Goal: Communication & Community: Answer question/provide support

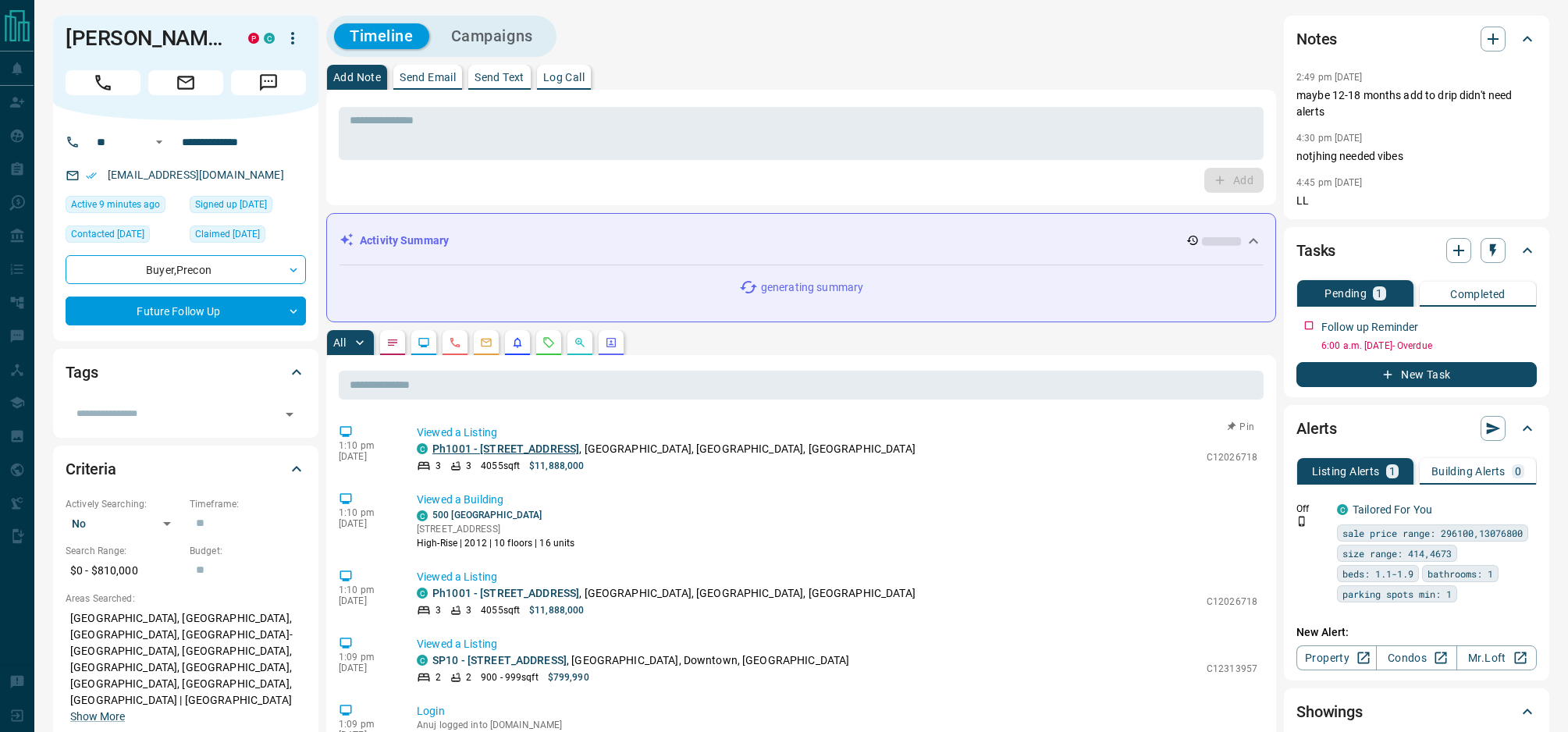
click at [522, 447] on link "Ph1001 - [STREET_ADDRESS]" at bounding box center [506, 449] width 147 height 13
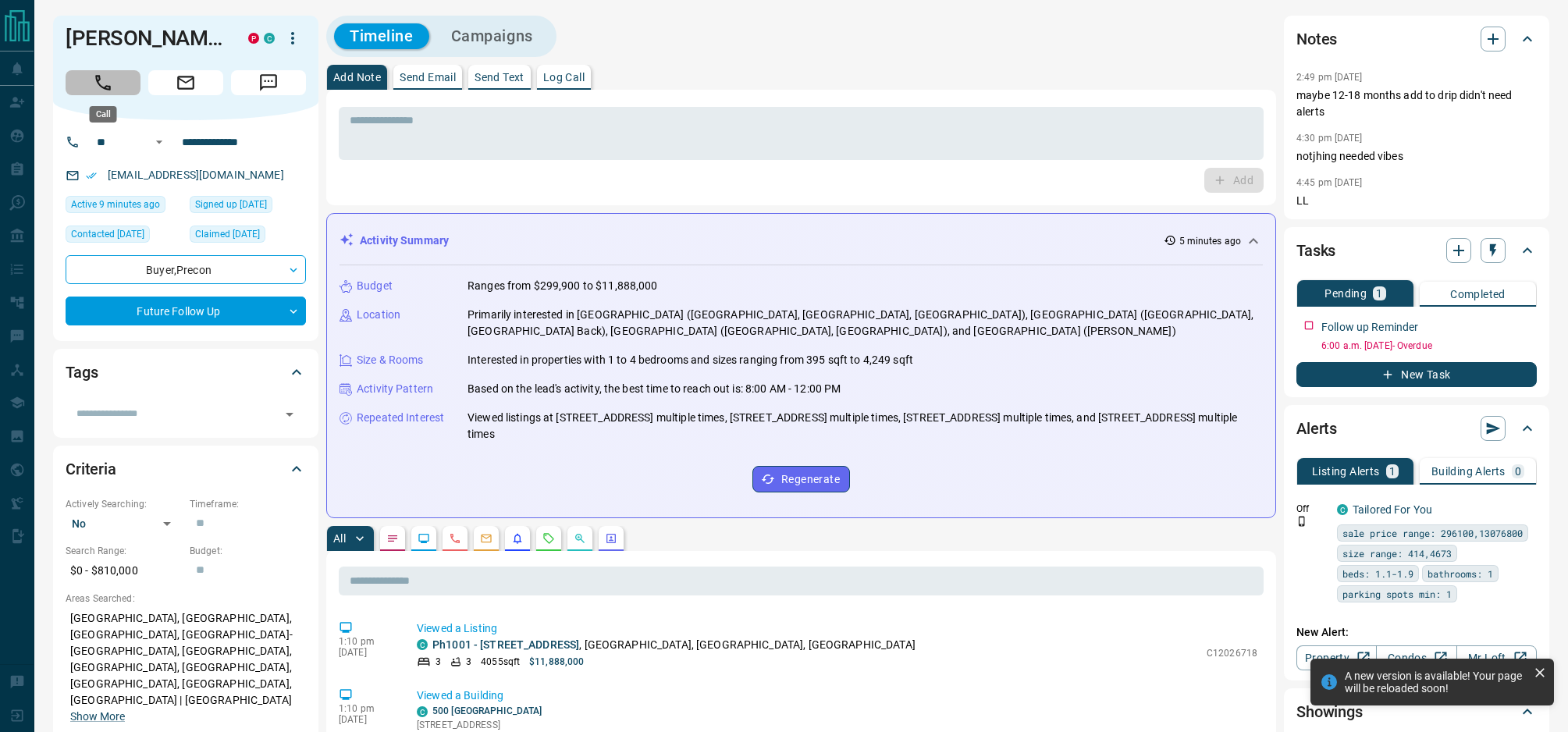
click at [107, 85] on icon "Call" at bounding box center [103, 82] width 15 height 15
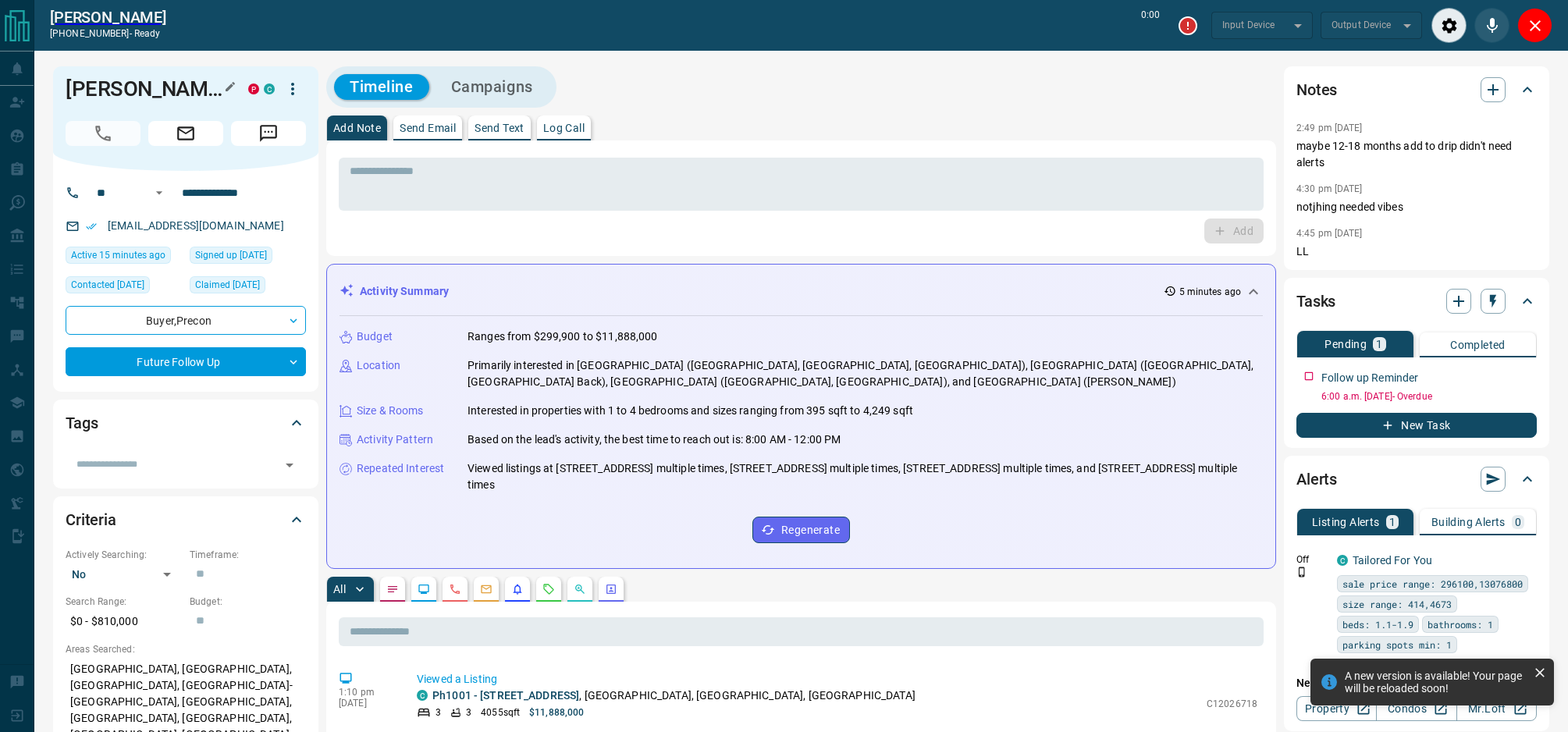
type input "*******"
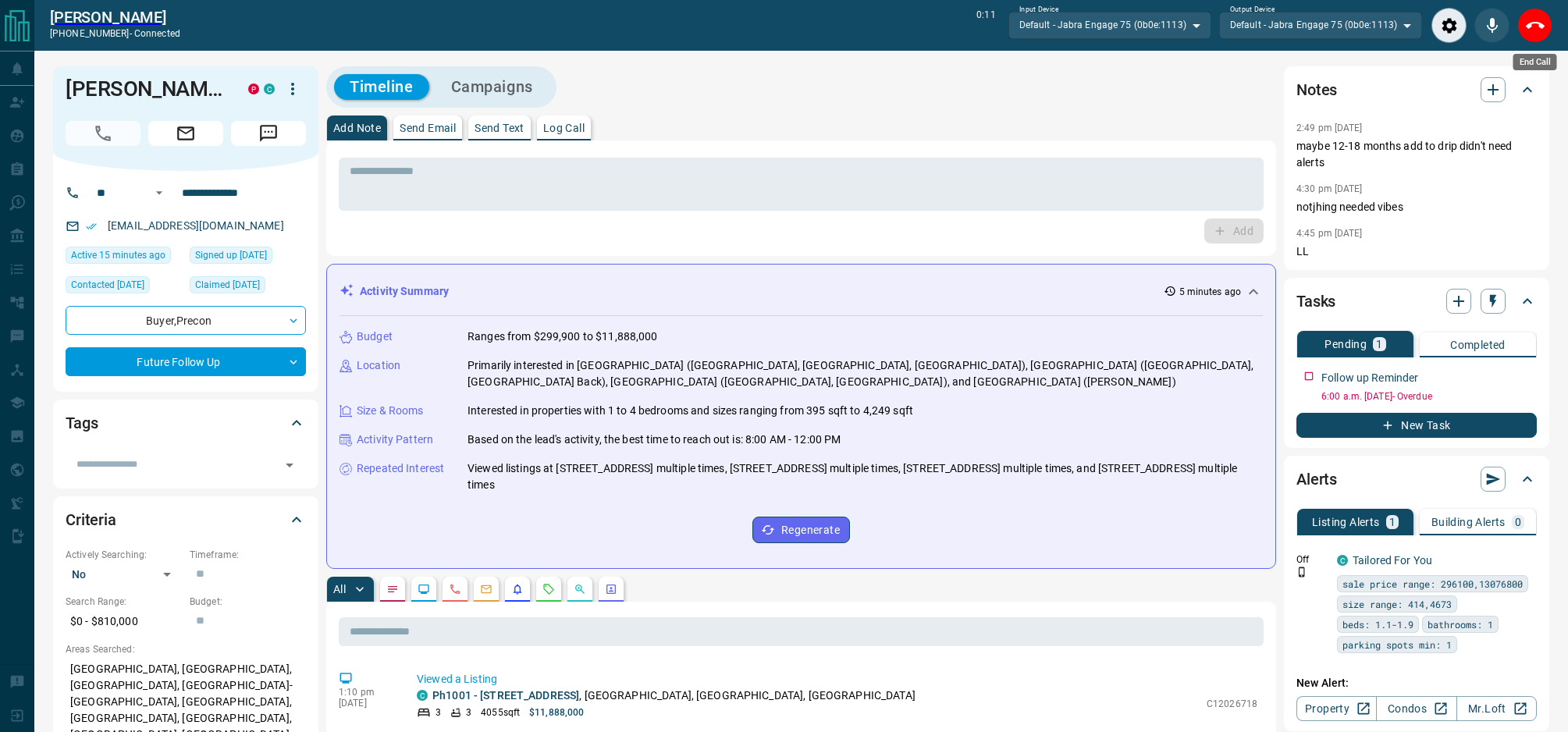
click at [1545, 26] on button "End Call" at bounding box center [1535, 25] width 35 height 35
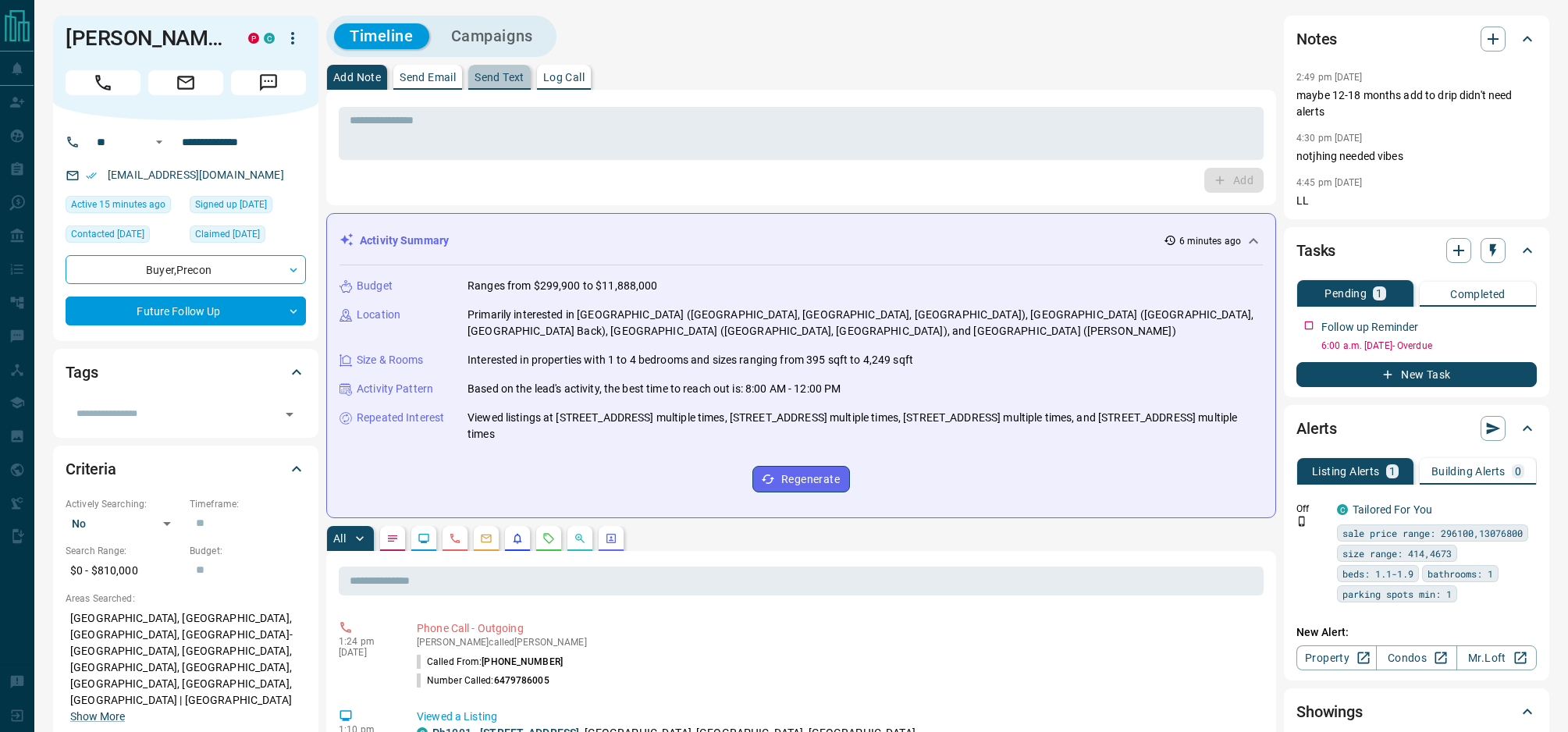
click at [514, 73] on p "Send Text" at bounding box center [499, 78] width 50 height 11
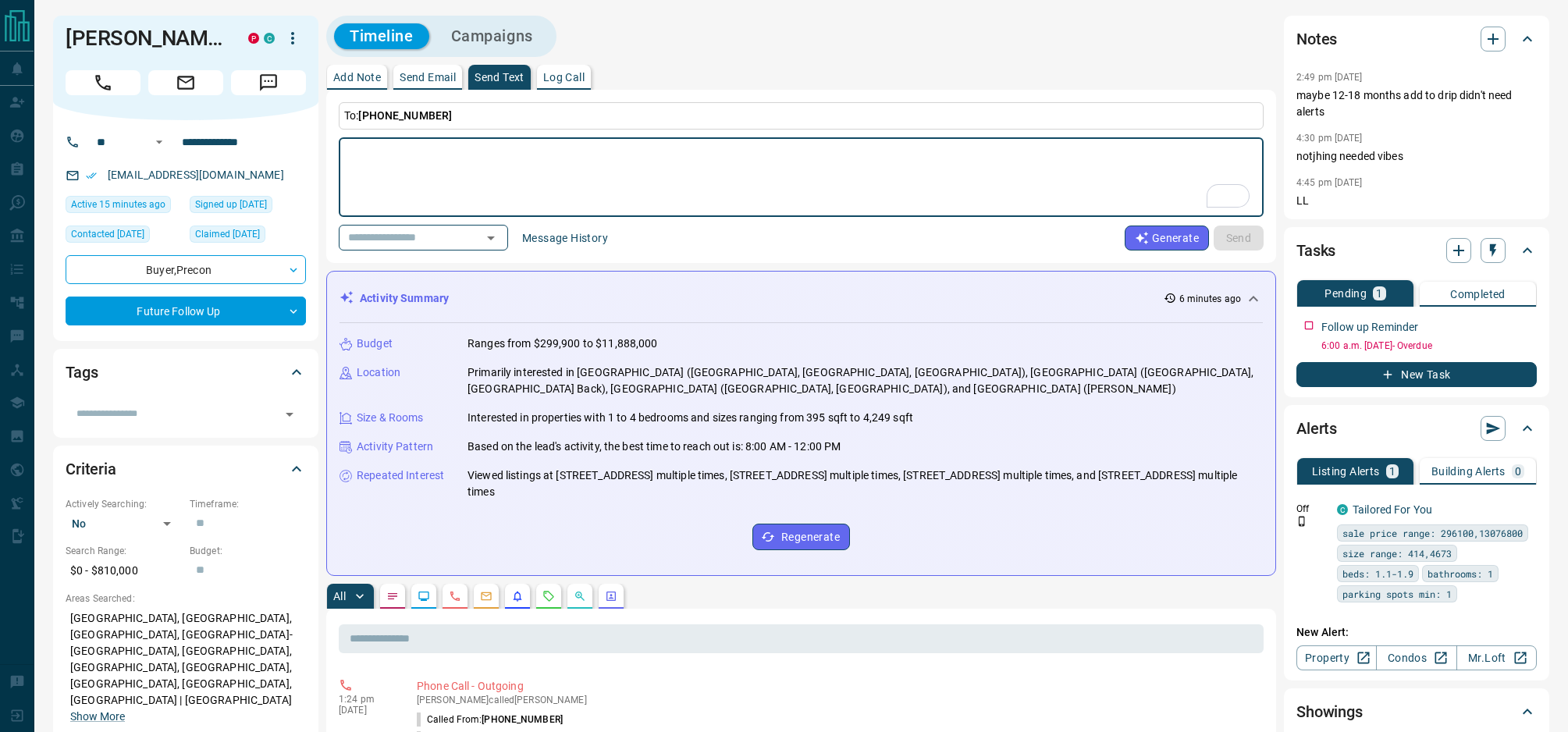
click at [578, 240] on button "Message History" at bounding box center [565, 238] width 105 height 25
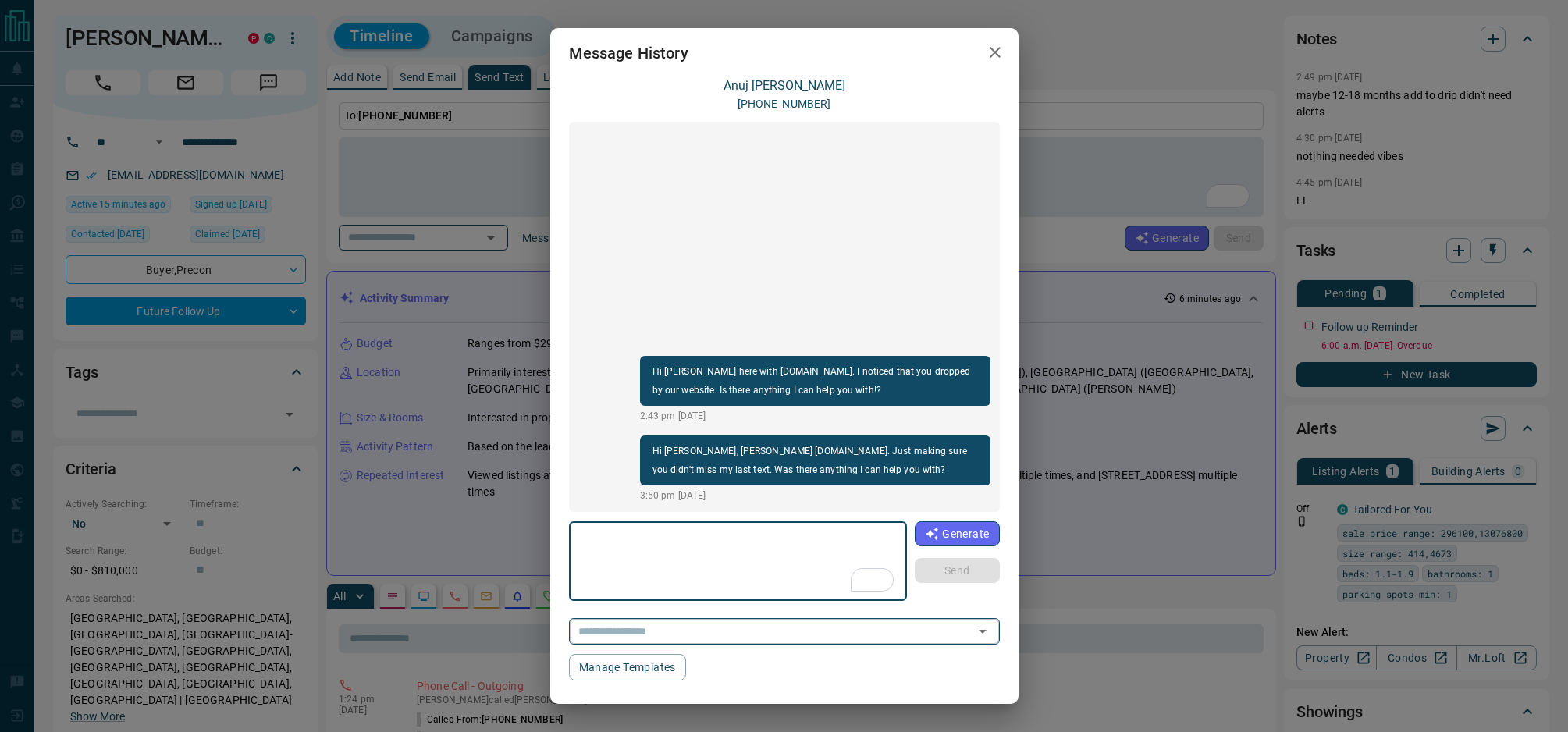
click at [869, 636] on input "text" at bounding box center [763, 631] width 381 height 20
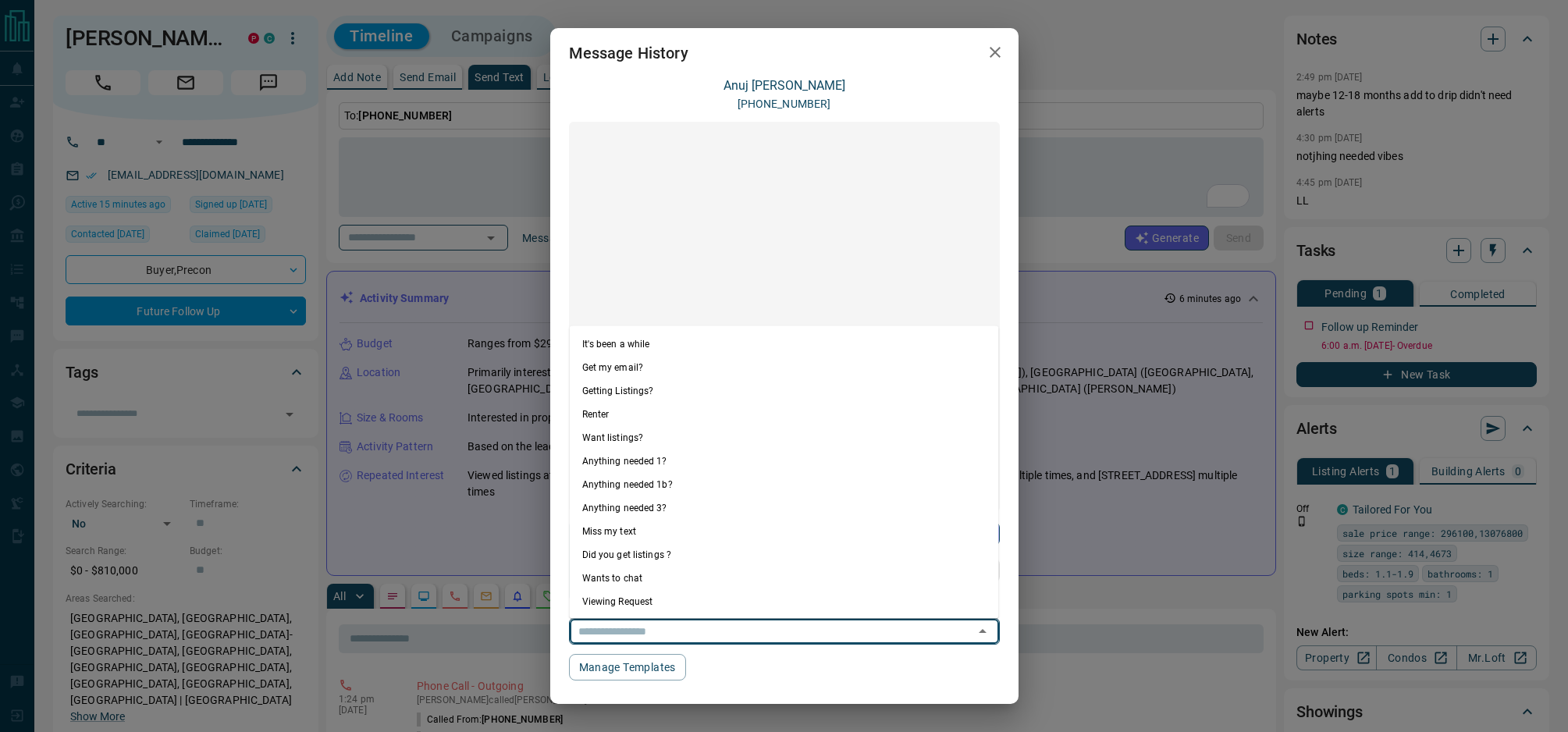
click at [744, 464] on li "Anything needed 1?" at bounding box center [784, 461] width 429 height 23
type textarea "**********"
type input "**********"
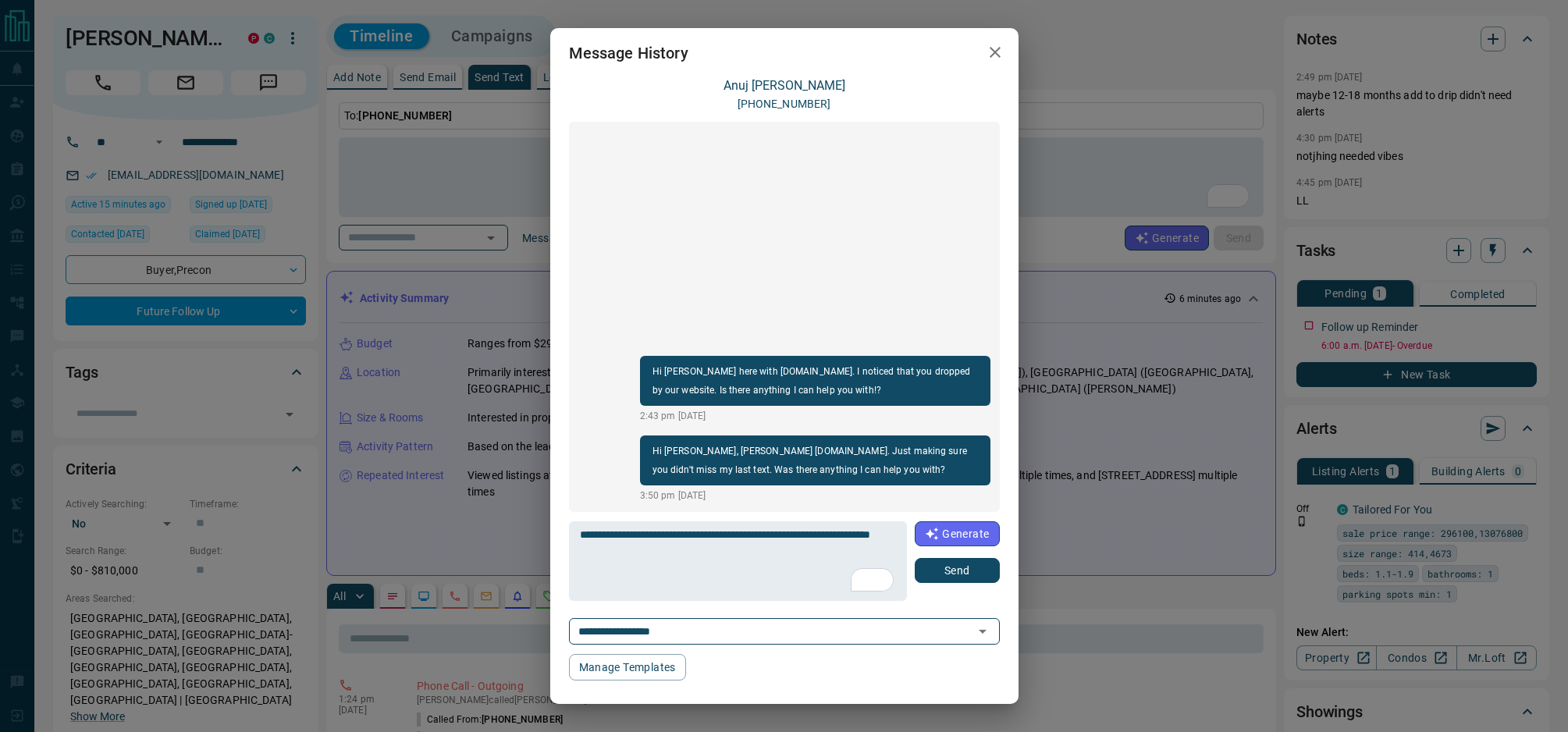
click at [979, 577] on button "Send" at bounding box center [957, 571] width 84 height 25
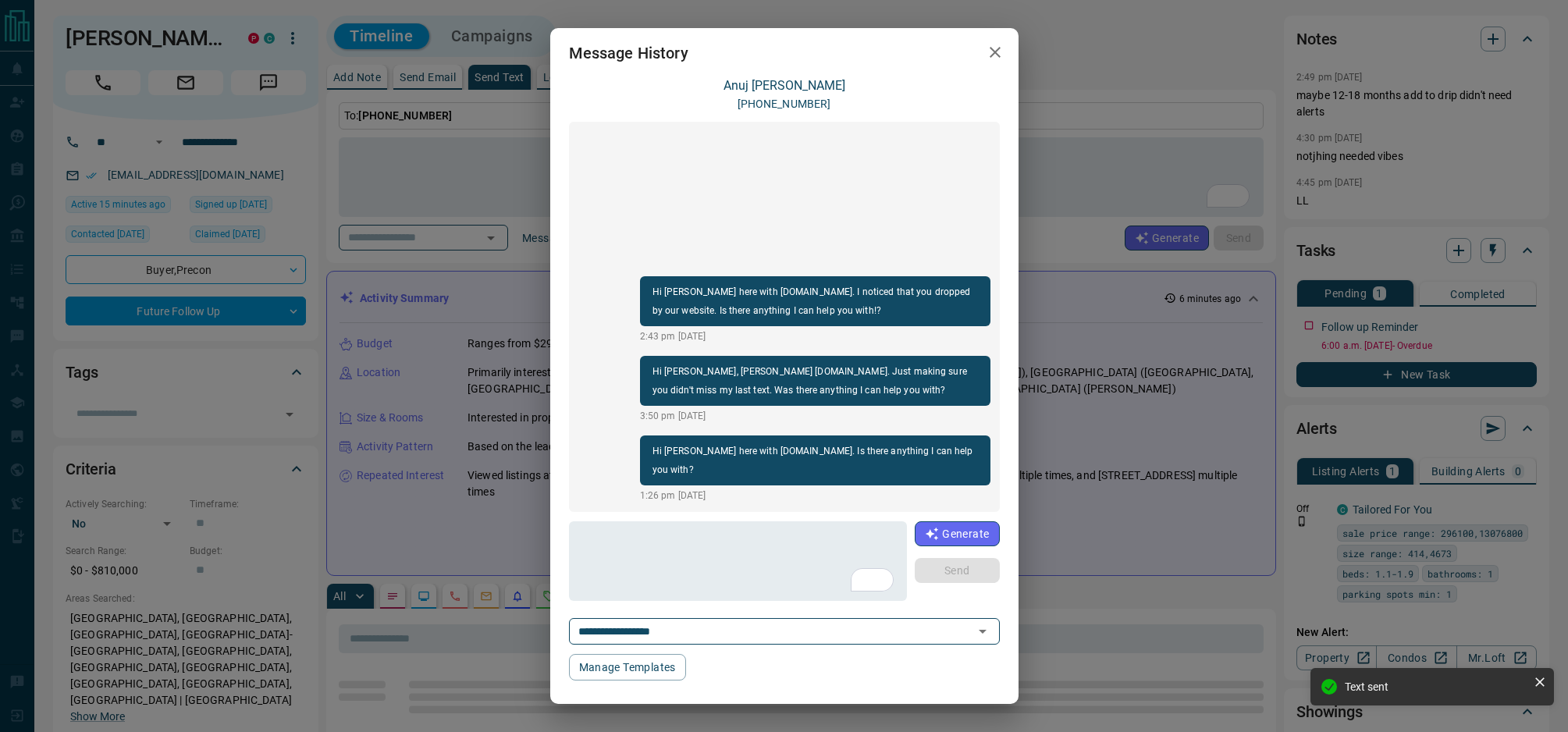
drag, startPoint x: 989, startPoint y: 50, endPoint x: 903, endPoint y: 78, distance: 90.4
click at [989, 50] on icon "button" at bounding box center [995, 52] width 19 height 19
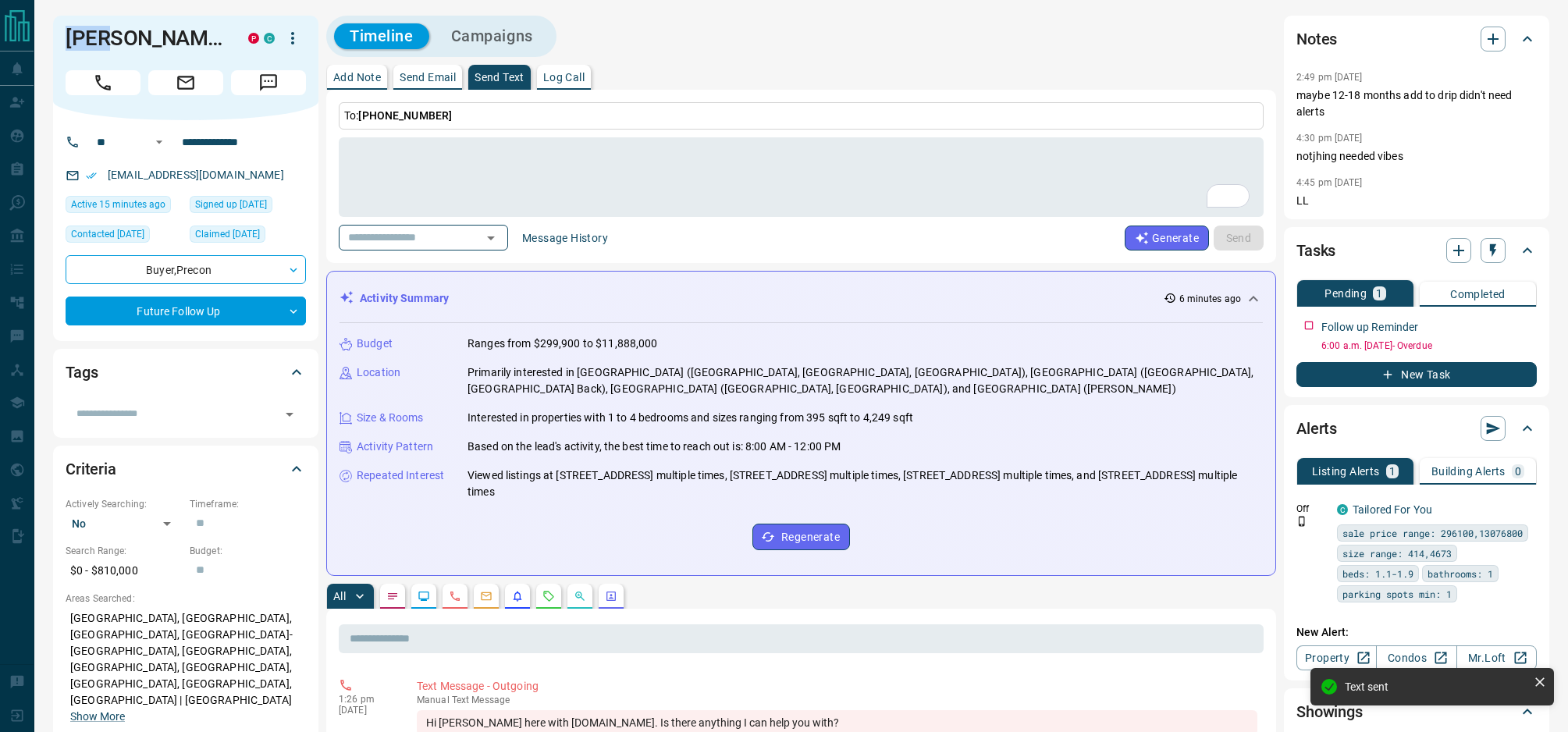
drag, startPoint x: 107, startPoint y: 39, endPoint x: 54, endPoint y: 37, distance: 53.0
click at [54, 37] on div "[PERSON_NAME] P C" at bounding box center [186, 68] width 265 height 105
copy h1 "Anuj"
click at [1497, 247] on icon "button" at bounding box center [1492, 250] width 15 height 15
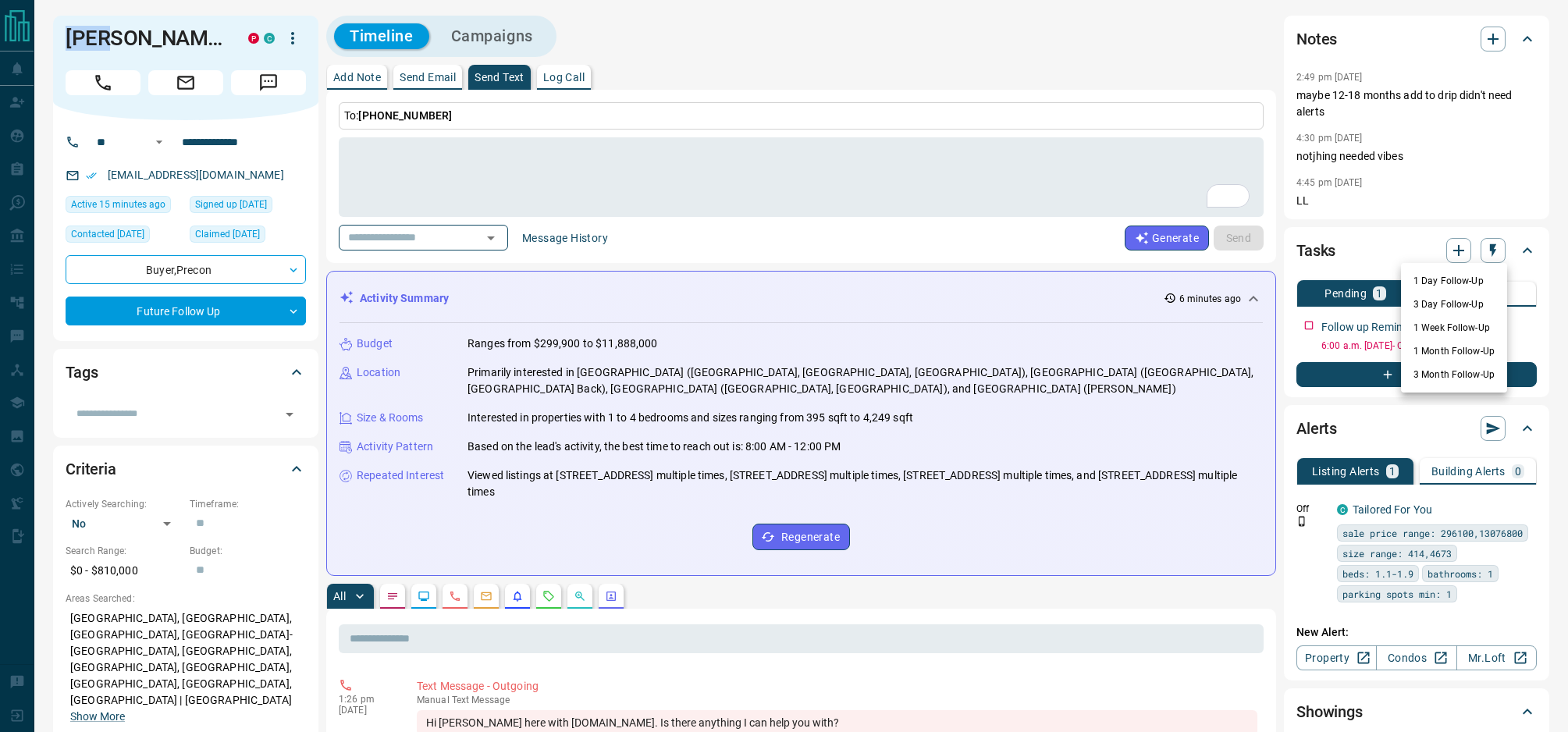
click at [1456, 275] on li "1 Day Follow-Up" at bounding box center [1454, 281] width 106 height 23
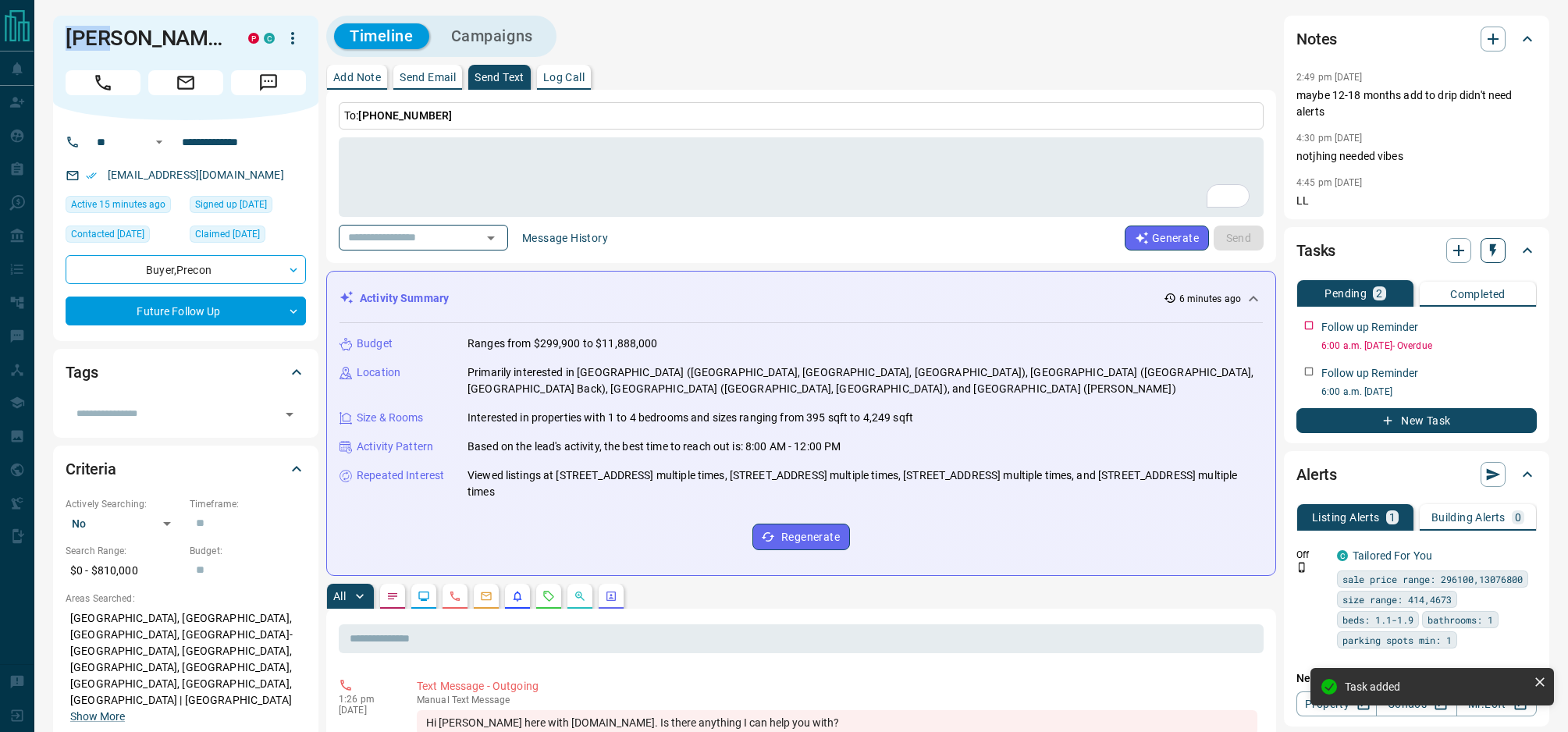
click at [1497, 249] on icon "button" at bounding box center [1492, 250] width 15 height 15
click at [1449, 325] on li "1 Week Follow-Up" at bounding box center [1454, 328] width 106 height 23
